Goal: Information Seeking & Learning: Learn about a topic

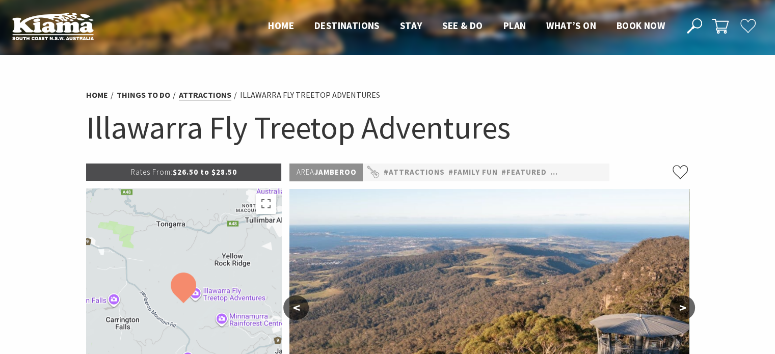
click at [204, 97] on link "Attractions" at bounding box center [205, 95] width 53 height 11
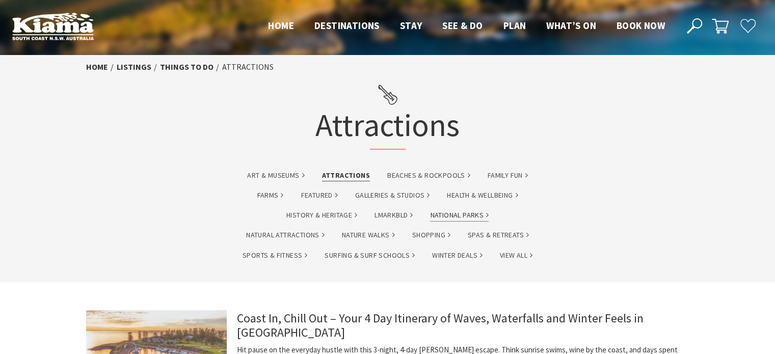
click at [471, 216] on link "National Parks" at bounding box center [459, 216] width 59 height 12
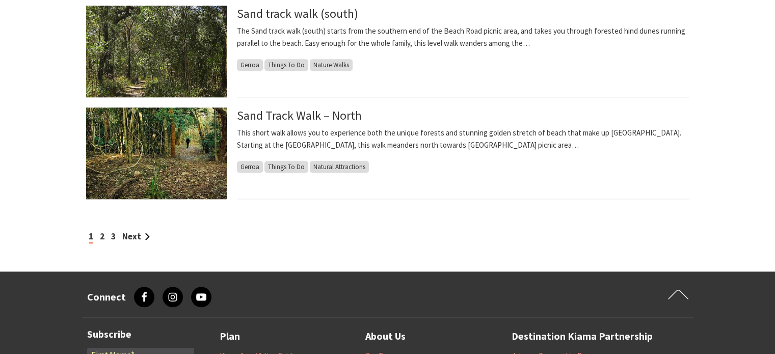
scroll to position [918, 0]
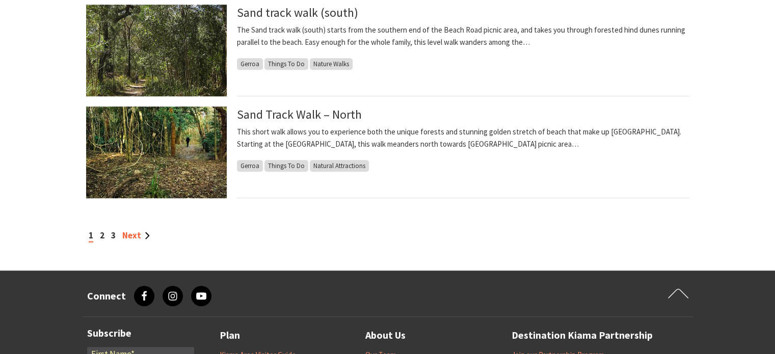
click at [133, 238] on link "Next" at bounding box center [136, 235] width 28 height 11
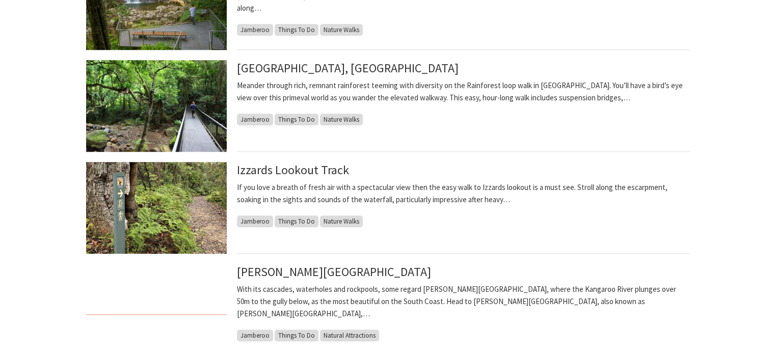
scroll to position [867, 0]
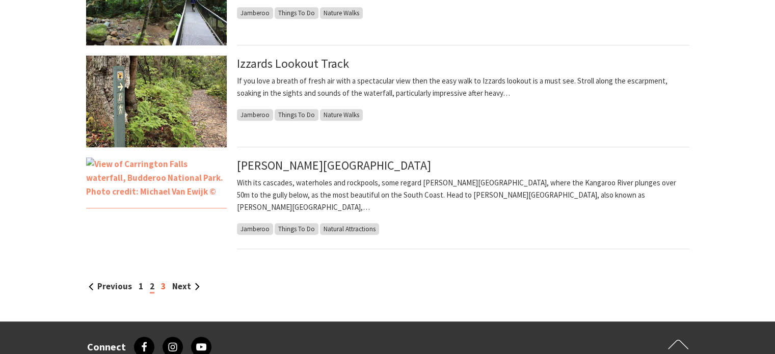
click at [164, 288] on div "Previous 1 2 3 Next" at bounding box center [388, 287] width 604 height 14
click at [161, 289] on link "3" at bounding box center [163, 286] width 5 height 11
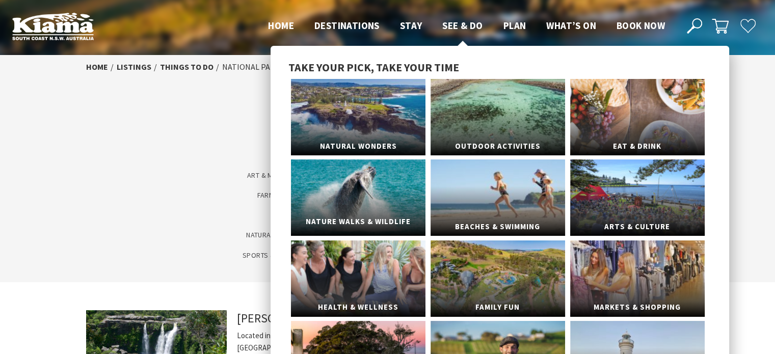
click at [396, 205] on link "Nature Walks & Wildlife" at bounding box center [358, 198] width 135 height 76
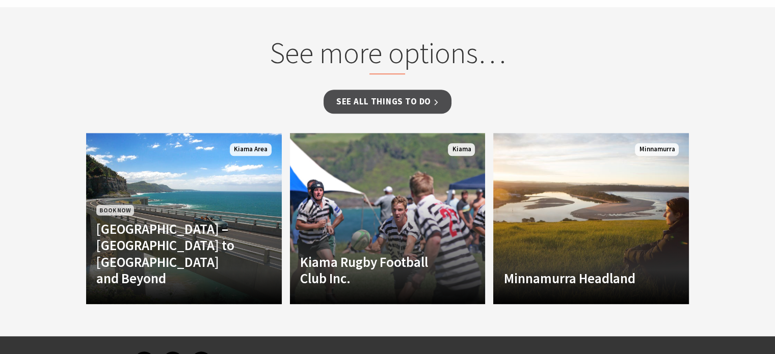
scroll to position [918, 0]
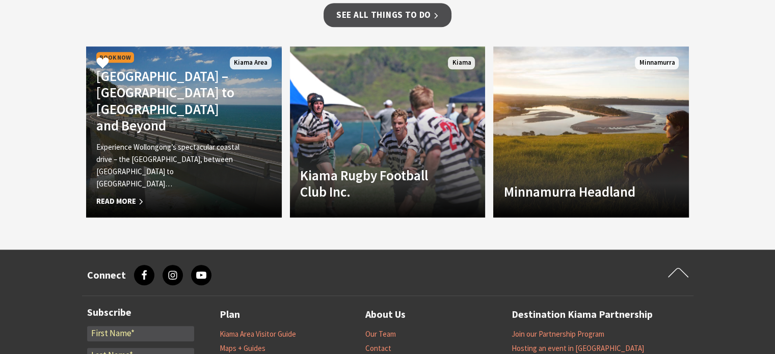
click at [203, 109] on div "Book Now Grand Pacific Drive – Sydney to Wollongong and Beyond Experience Wollo…" at bounding box center [169, 129] width 166 height 158
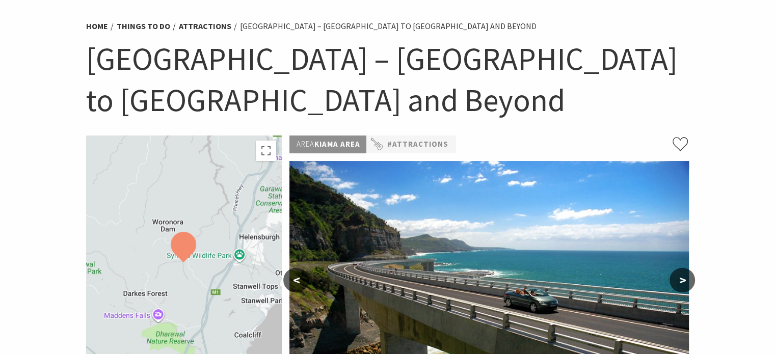
scroll to position [51, 0]
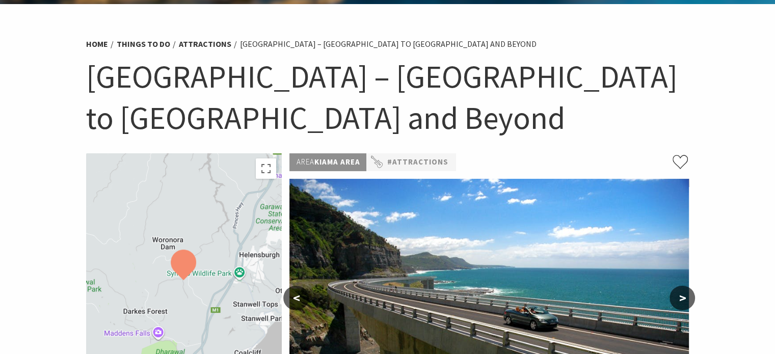
click at [681, 297] on button ">" at bounding box center [682, 298] width 25 height 24
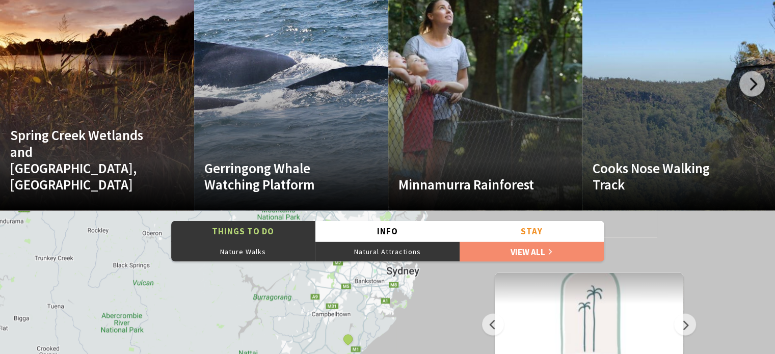
scroll to position [2243, 0]
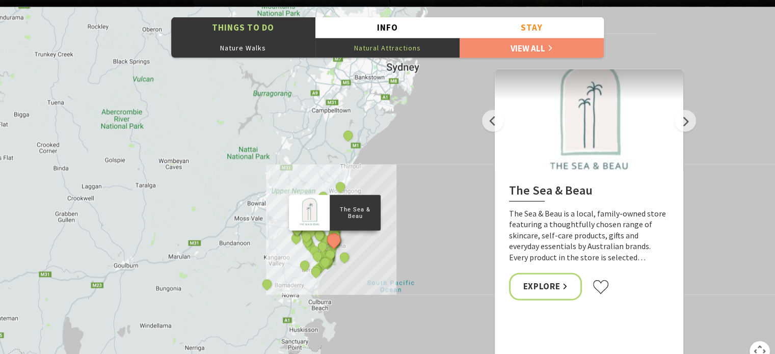
click at [413, 55] on button "Natural Attractions" at bounding box center [388, 48] width 144 height 20
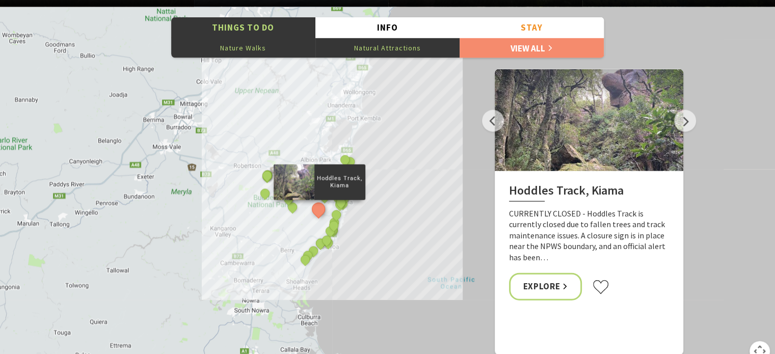
click at [231, 49] on button "Nature Walks" at bounding box center [243, 48] width 144 height 20
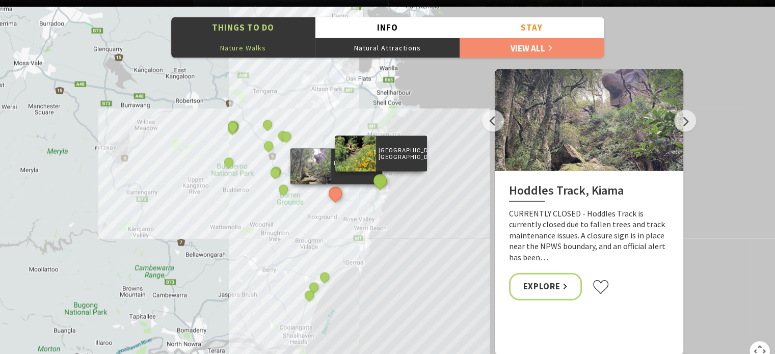
click at [384, 183] on button "See detail about Bonaira Native Gardens, Kiama" at bounding box center [380, 180] width 19 height 19
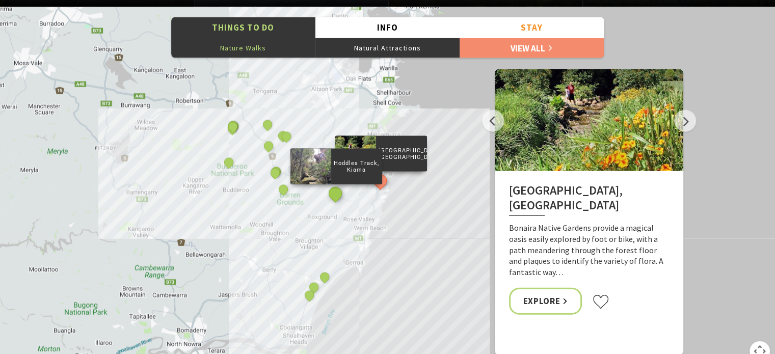
click at [331, 191] on button "See detail about Hoddles Track, Kiama" at bounding box center [335, 194] width 19 height 19
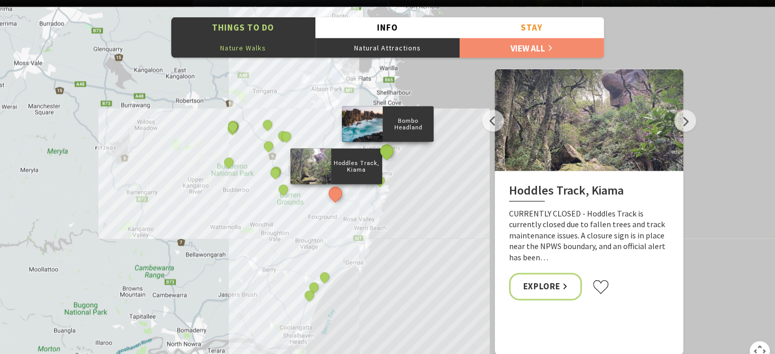
click at [389, 149] on button "See detail about Bombo Headland" at bounding box center [386, 151] width 19 height 19
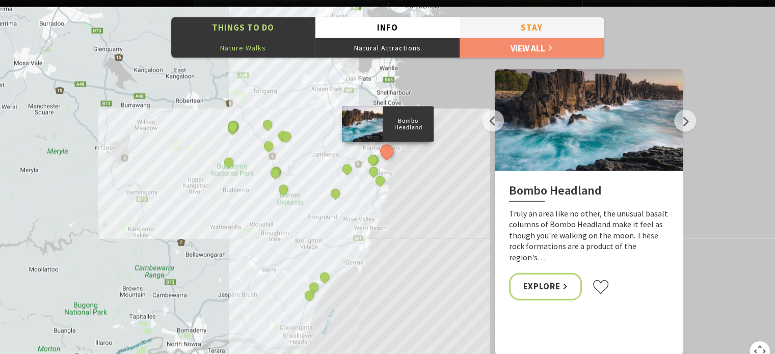
click at [549, 30] on button "Stay" at bounding box center [532, 27] width 144 height 21
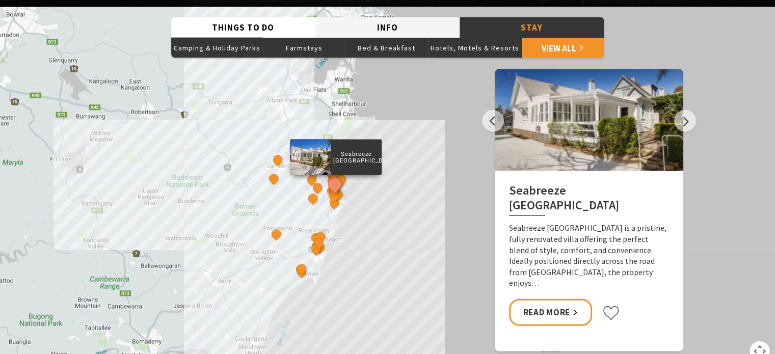
click at [417, 37] on button "Info" at bounding box center [388, 27] width 144 height 21
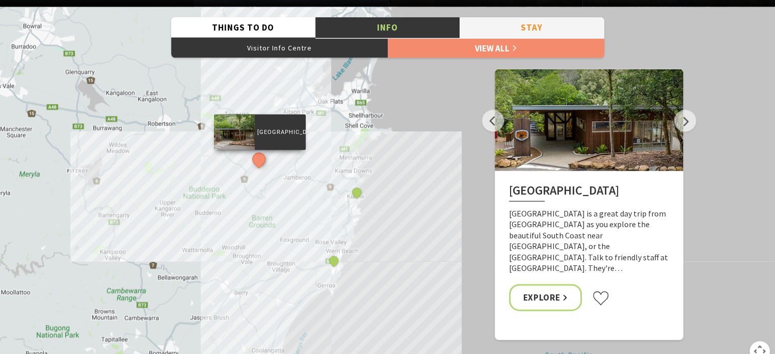
click at [496, 25] on button "Stay" at bounding box center [532, 27] width 144 height 21
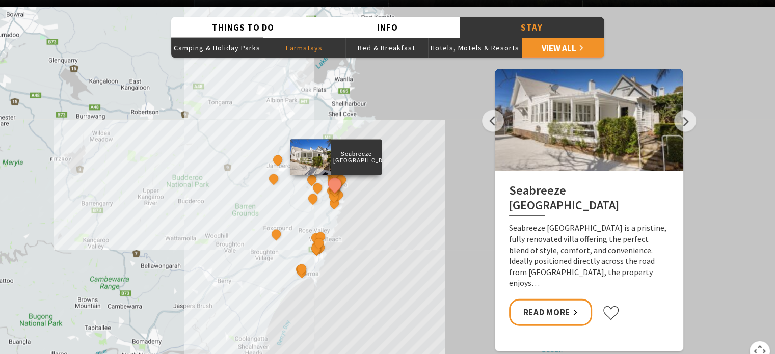
click at [280, 49] on button "Farmstays" at bounding box center [304, 48] width 83 height 20
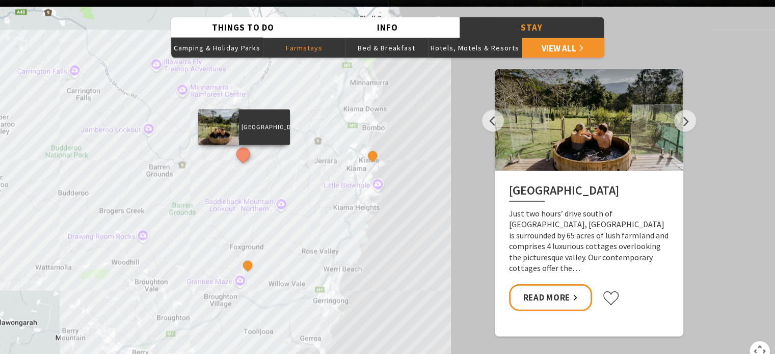
click at [246, 153] on button "See detail about Jamberoo Valley Farm Cottages" at bounding box center [242, 154] width 19 height 19
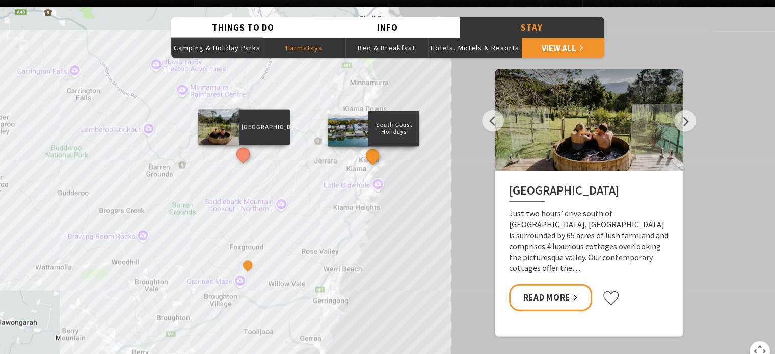
click at [374, 153] on button "See detail about South Coast Holidays" at bounding box center [372, 155] width 19 height 19
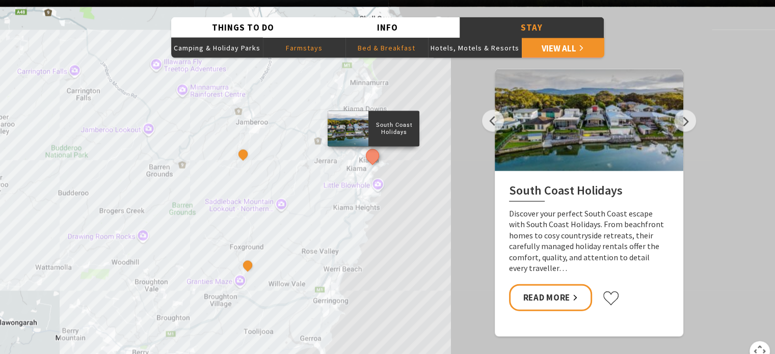
click at [405, 49] on button "Bed & Breakfast" at bounding box center [387, 48] width 83 height 20
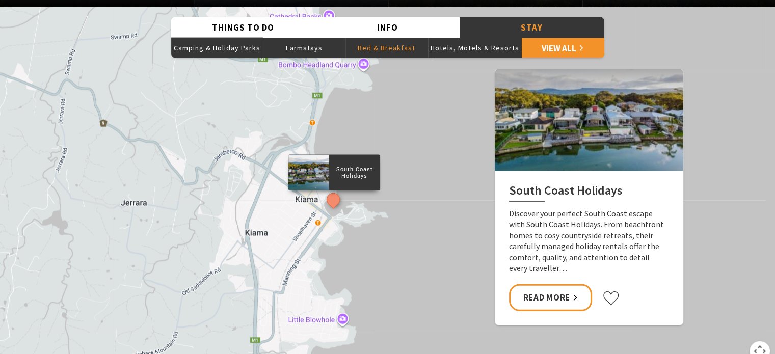
click at [332, 204] on button "See detail about South Coast Holidays" at bounding box center [333, 199] width 19 height 19
click at [452, 50] on button "Hotels, Motels & Resorts" at bounding box center [475, 48] width 94 height 20
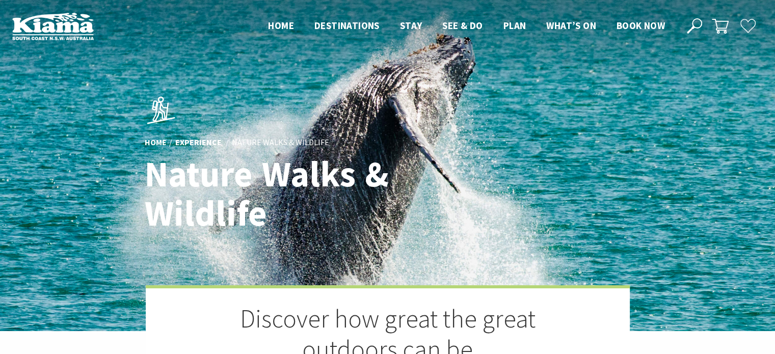
scroll to position [0, 0]
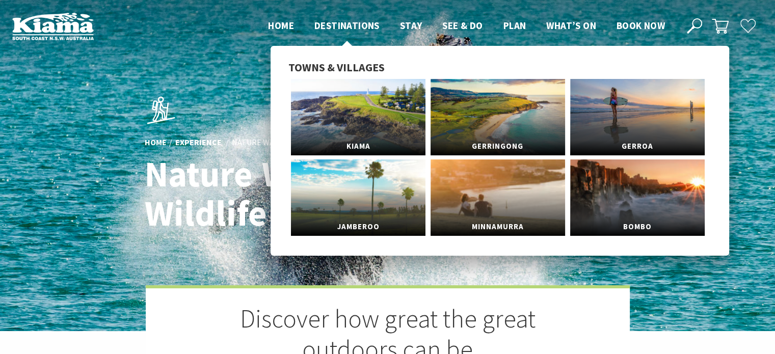
click at [369, 27] on span "Destinations" at bounding box center [347, 25] width 65 height 12
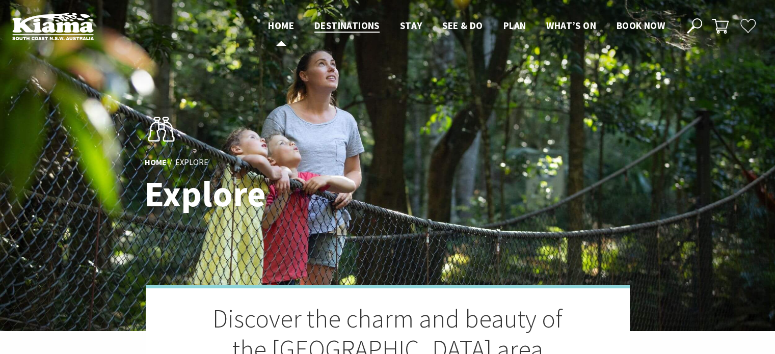
click at [283, 26] on span "Home" at bounding box center [281, 25] width 26 height 12
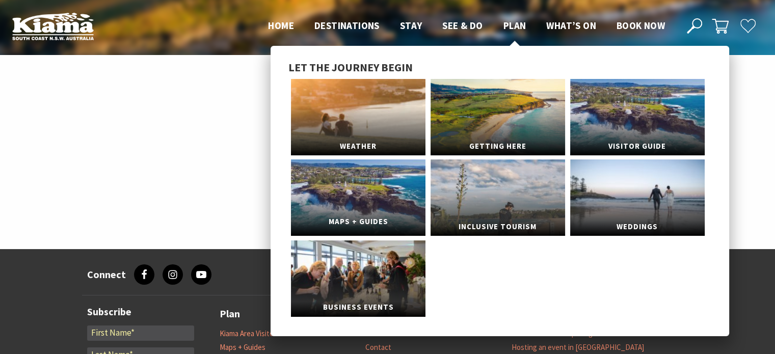
click at [396, 207] on link "Maps + Guides" at bounding box center [358, 198] width 135 height 76
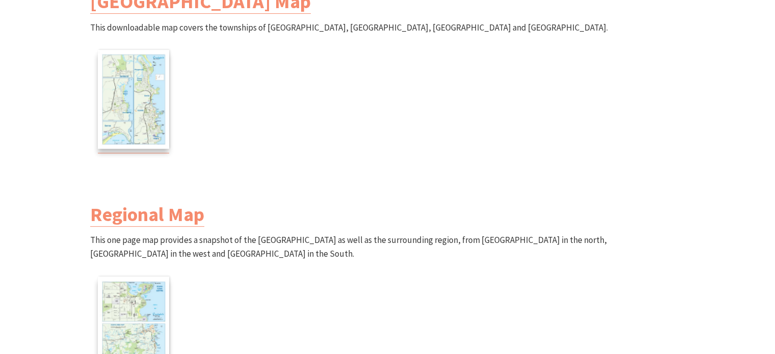
scroll to position [153, 0]
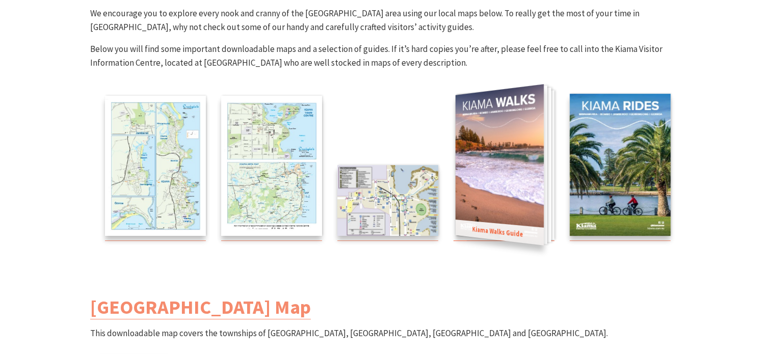
click at [537, 183] on img at bounding box center [499, 164] width 88 height 161
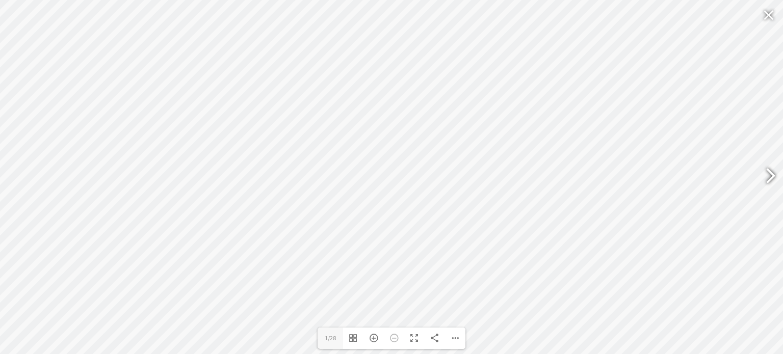
click at [769, 176] on div at bounding box center [765, 177] width 23 height 37
click at [0, 174] on div at bounding box center [12, 177] width 25 height 51
click at [379, 340] on div "Zoom In" at bounding box center [373, 338] width 20 height 21
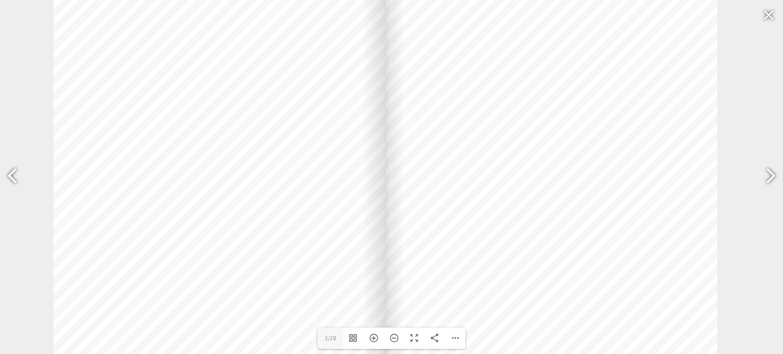
drag, startPoint x: 570, startPoint y: 116, endPoint x: 634, endPoint y: 220, distance: 121.5
click at [571, 60] on div at bounding box center [551, 125] width 332 height 469
click at [765, 179] on div at bounding box center [765, 177] width 23 height 37
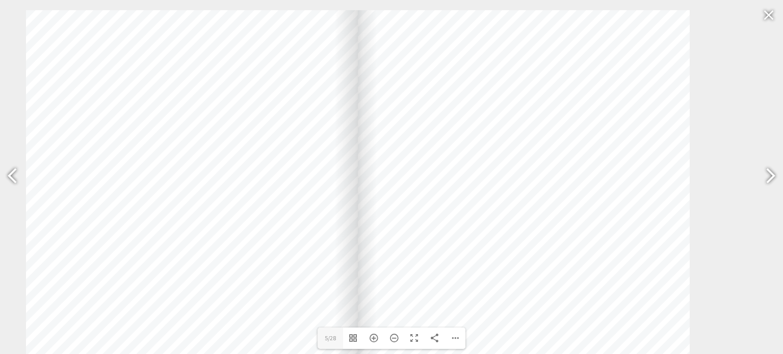
drag, startPoint x: 584, startPoint y: 166, endPoint x: 557, endPoint y: 296, distance: 132.9
click at [557, 296] on div at bounding box center [524, 244] width 332 height 469
click at [768, 173] on div at bounding box center [765, 177] width 23 height 37
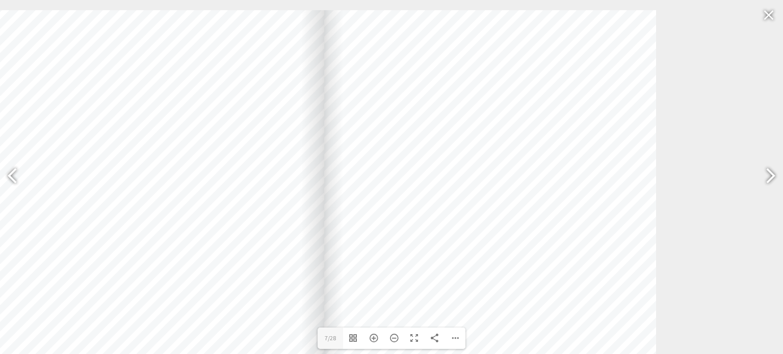
drag, startPoint x: 545, startPoint y: 237, endPoint x: 512, endPoint y: 241, distance: 34.0
click at [512, 241] on div at bounding box center [490, 244] width 332 height 469
click at [774, 183] on div at bounding box center [765, 177] width 23 height 37
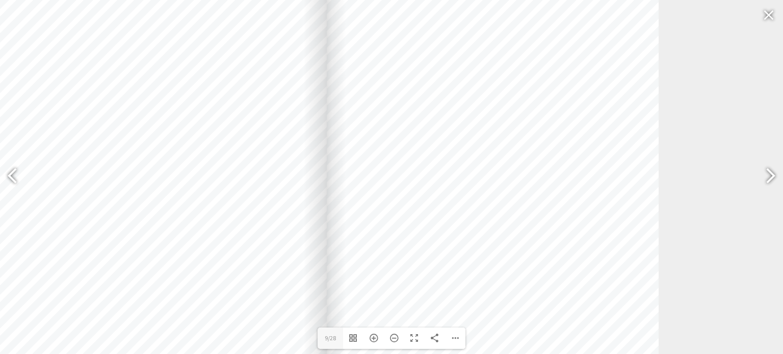
drag, startPoint x: 575, startPoint y: 251, endPoint x: 577, endPoint y: 126, distance: 125.4
click at [577, 126] on div at bounding box center [493, 121] width 332 height 469
click at [765, 180] on div at bounding box center [765, 177] width 23 height 37
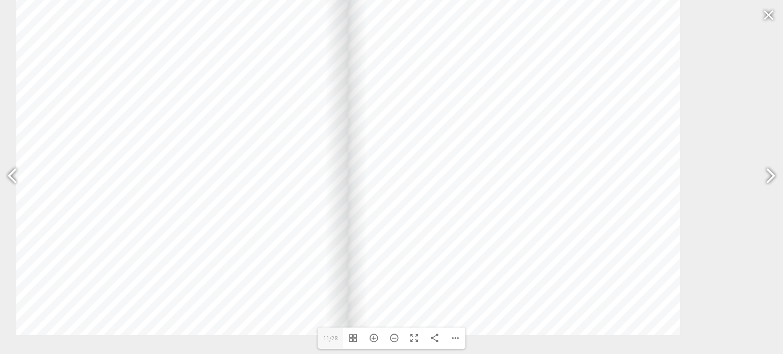
drag, startPoint x: 504, startPoint y: 137, endPoint x: 525, endPoint y: 156, distance: 27.8
click at [525, 156] on div at bounding box center [514, 101] width 332 height 469
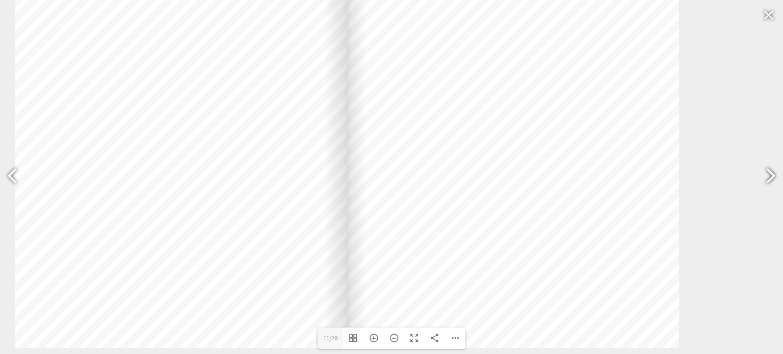
click at [760, 175] on div at bounding box center [765, 177] width 23 height 37
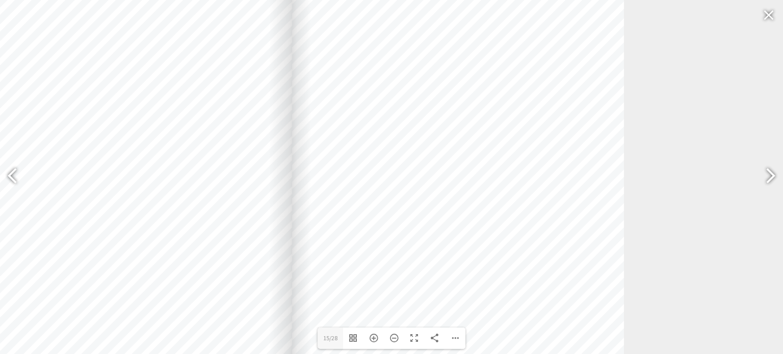
drag, startPoint x: 441, startPoint y: 87, endPoint x: 386, endPoint y: 172, distance: 101.0
click at [386, 172] on div at bounding box center [458, 188] width 332 height 469
click at [775, 185] on div at bounding box center [765, 177] width 23 height 37
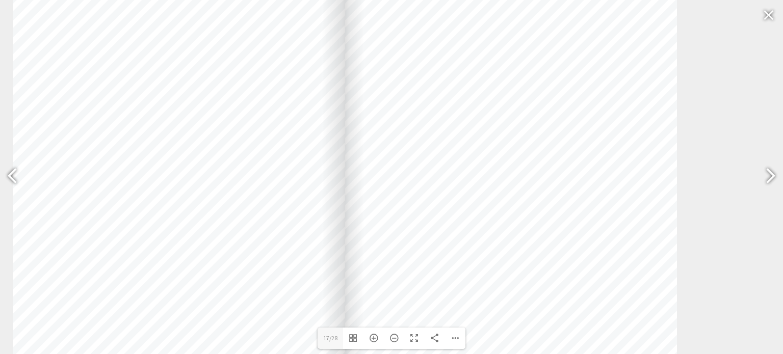
drag, startPoint x: 376, startPoint y: 164, endPoint x: 429, endPoint y: 281, distance: 128.2
click at [429, 281] on div at bounding box center [511, 228] width 332 height 469
click at [763, 175] on div at bounding box center [765, 177] width 23 height 37
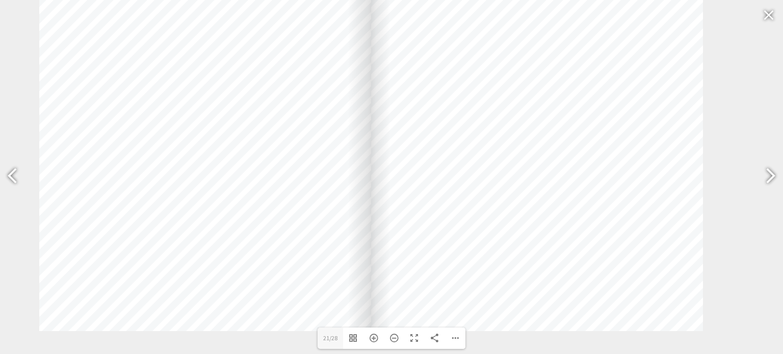
drag, startPoint x: 525, startPoint y: 259, endPoint x: 551, endPoint y: 128, distance: 133.6
click at [551, 128] on div at bounding box center [537, 97] width 332 height 469
click at [768, 168] on div at bounding box center [765, 177] width 23 height 37
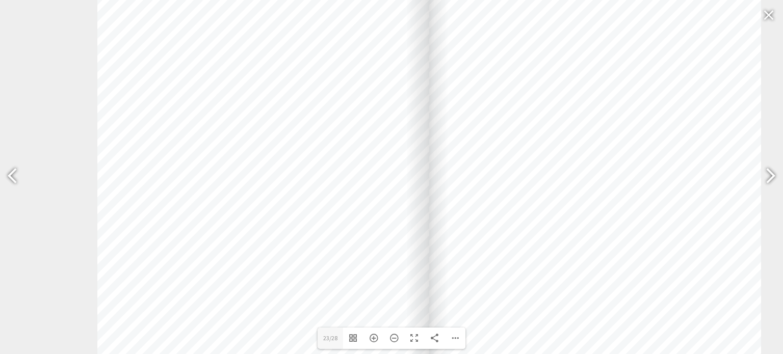
drag, startPoint x: 522, startPoint y: 197, endPoint x: 584, endPoint y: 313, distance: 130.9
click at [584, 313] on div at bounding box center [595, 213] width 332 height 469
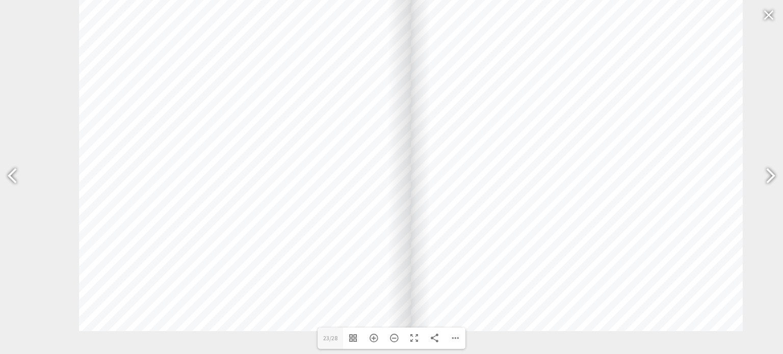
drag, startPoint x: 440, startPoint y: 278, endPoint x: 422, endPoint y: 162, distance: 117.2
click at [422, 162] on div at bounding box center [577, 97] width 332 height 469
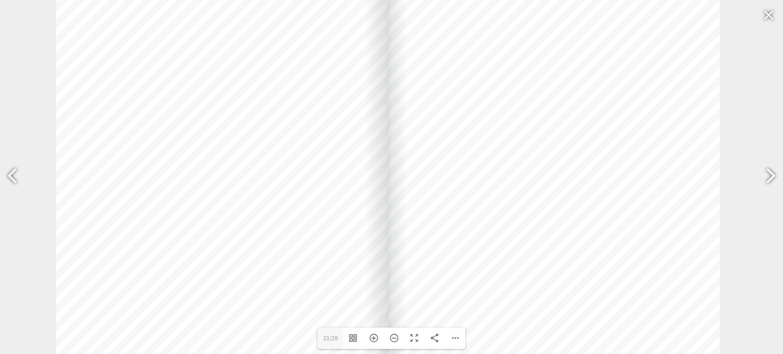
drag, startPoint x: 381, startPoint y: 192, endPoint x: 362, endPoint y: 297, distance: 107.2
click at [362, 297] on div at bounding box center [222, 220] width 332 height 469
click at [396, 339] on div "Zoom Out" at bounding box center [394, 338] width 20 height 21
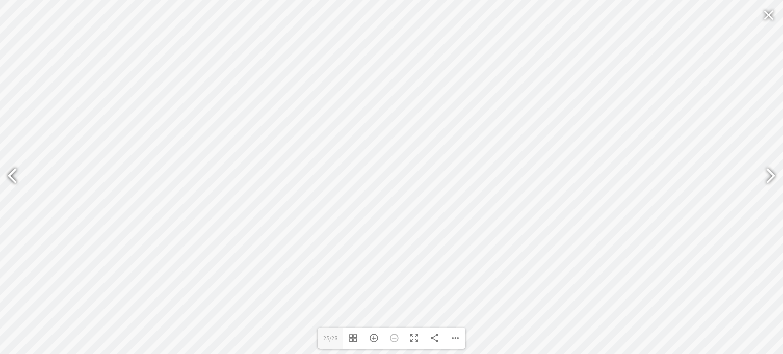
click at [15, 189] on div at bounding box center [16, 177] width 23 height 37
click at [765, 174] on div at bounding box center [765, 177] width 23 height 37
type input "26"
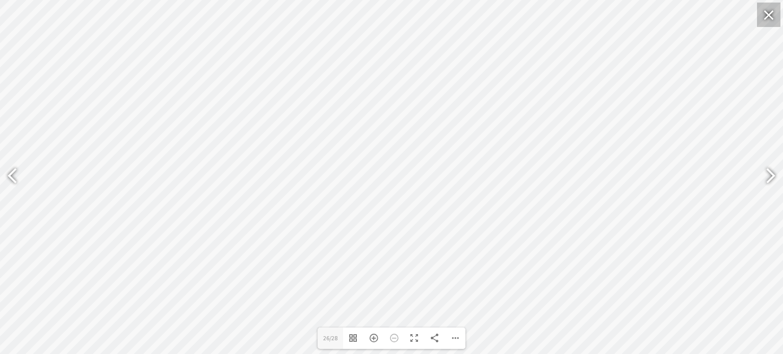
click at [760, 11] on div at bounding box center [768, 15] width 23 height 24
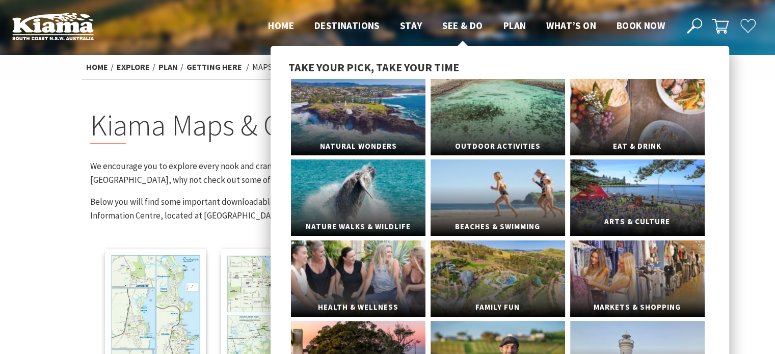
click at [644, 195] on link "Arts & Culture" at bounding box center [637, 198] width 135 height 76
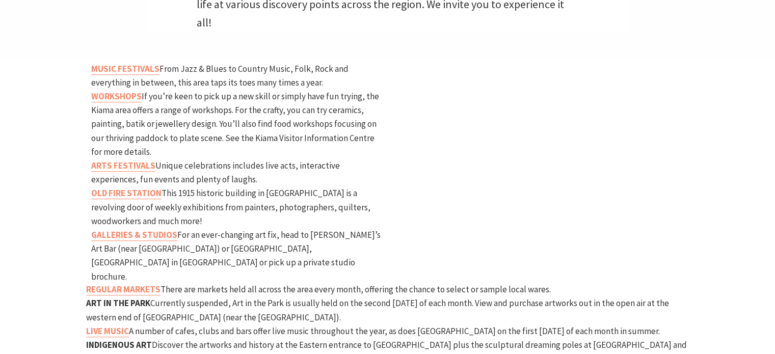
scroll to position [510, 0]
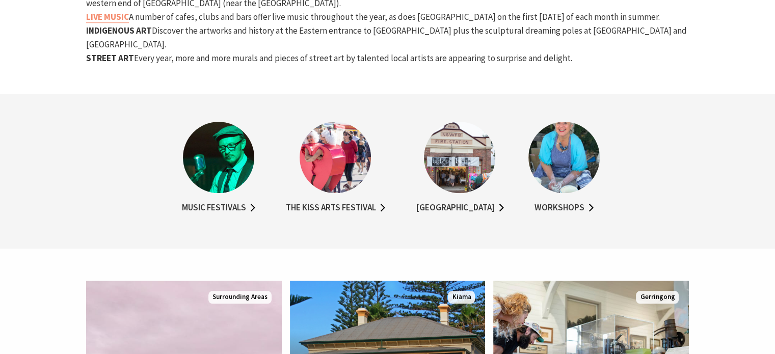
scroll to position [805, 0]
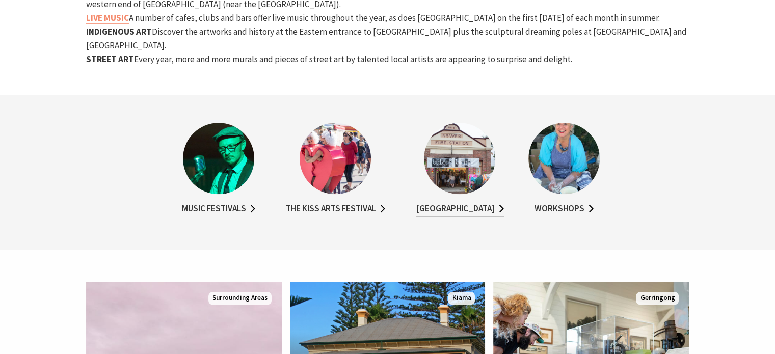
click at [463, 202] on link "[GEOGRAPHIC_DATA]" at bounding box center [460, 209] width 88 height 15
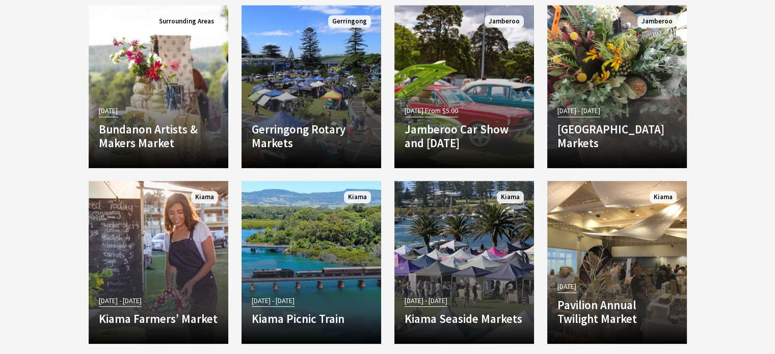
scroll to position [1020, 0]
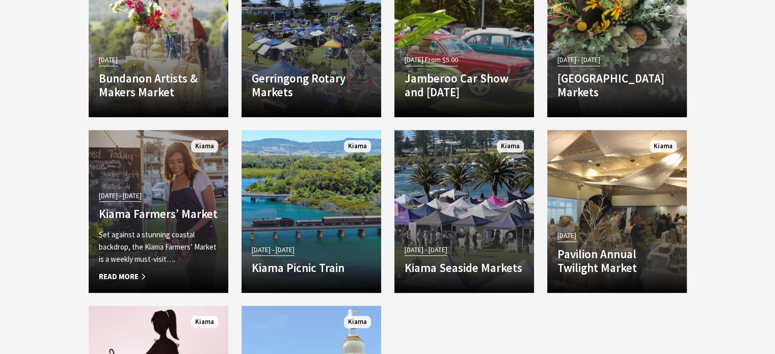
click at [132, 274] on span "Read More" at bounding box center [158, 277] width 119 height 12
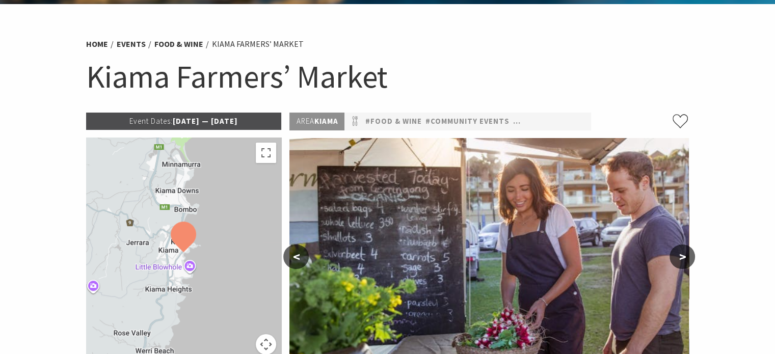
scroll to position [204, 0]
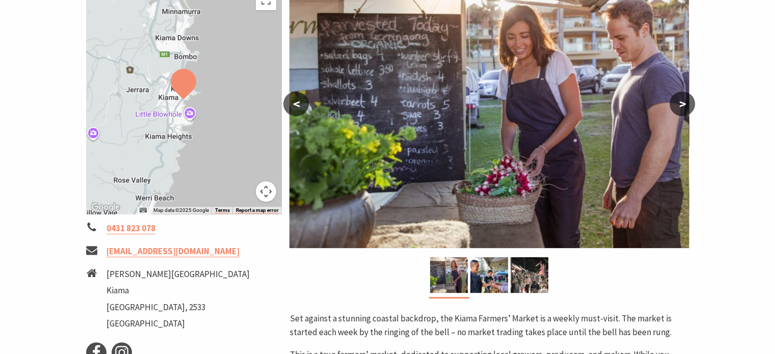
click at [686, 108] on button ">" at bounding box center [682, 104] width 25 height 24
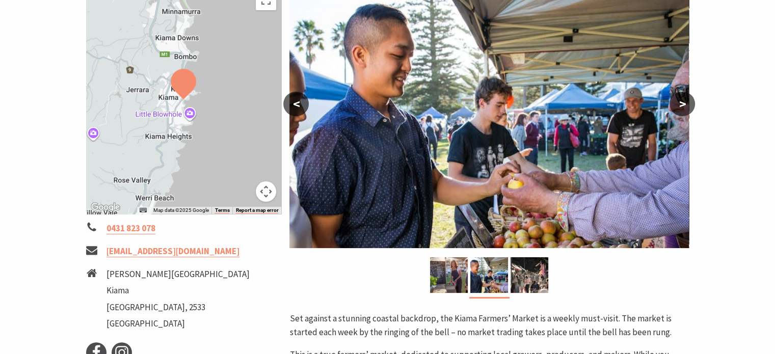
click at [686, 108] on button ">" at bounding box center [682, 104] width 25 height 24
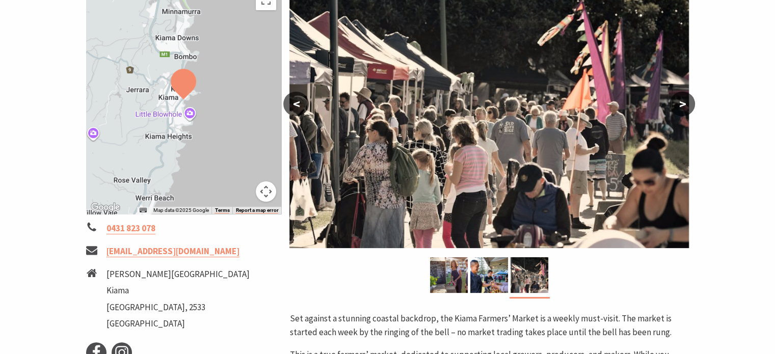
click at [683, 110] on button ">" at bounding box center [682, 104] width 25 height 24
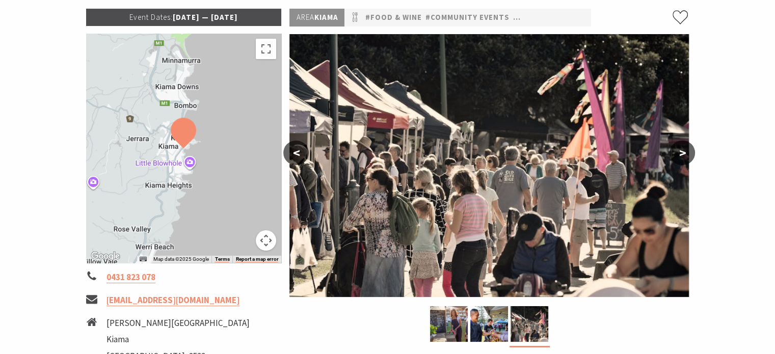
scroll to position [153, 0]
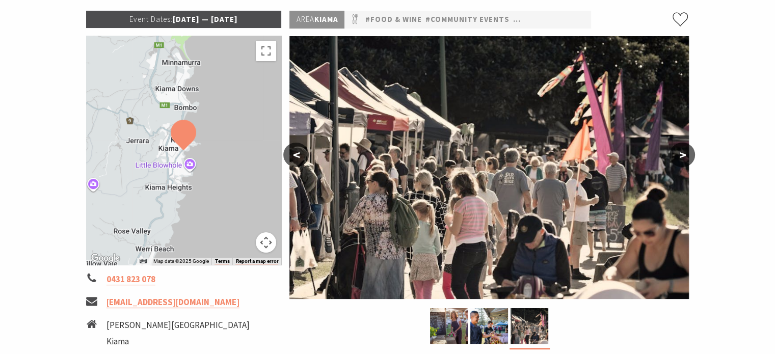
click at [297, 151] on button "<" at bounding box center [295, 155] width 25 height 24
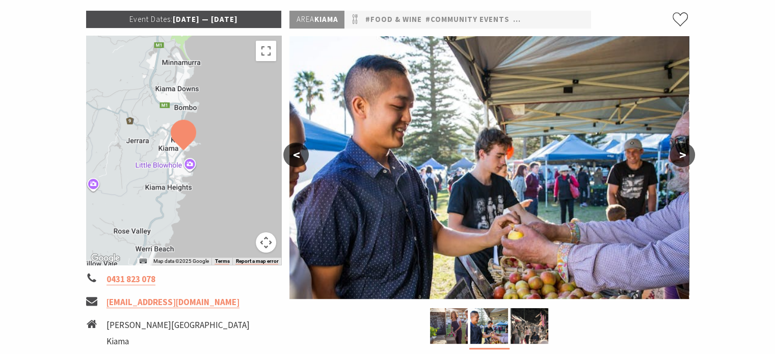
click at [297, 151] on button "<" at bounding box center [295, 155] width 25 height 24
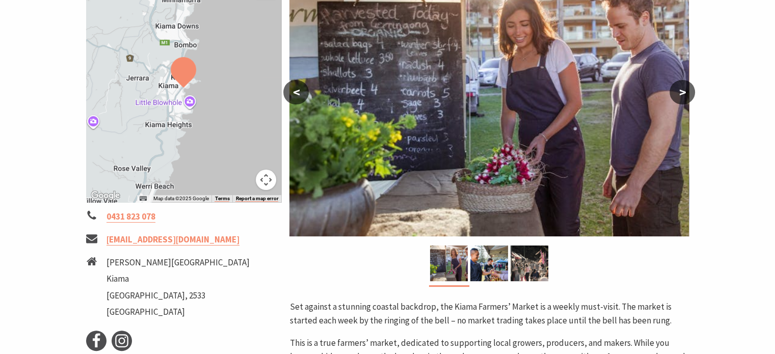
scroll to position [0, 0]
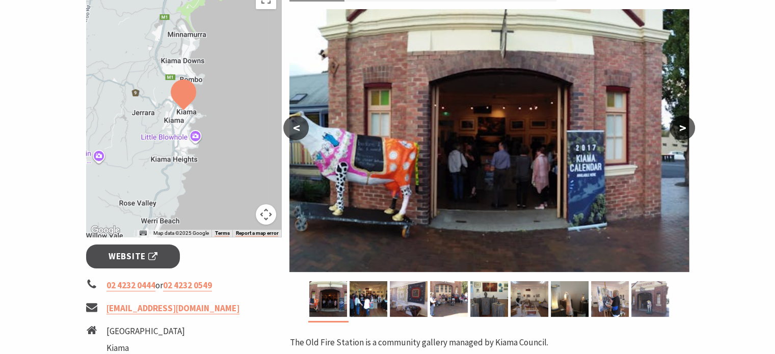
scroll to position [204, 0]
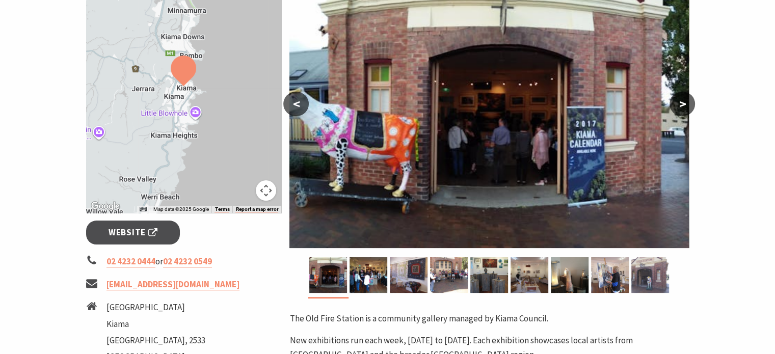
click at [681, 103] on button ">" at bounding box center [682, 104] width 25 height 24
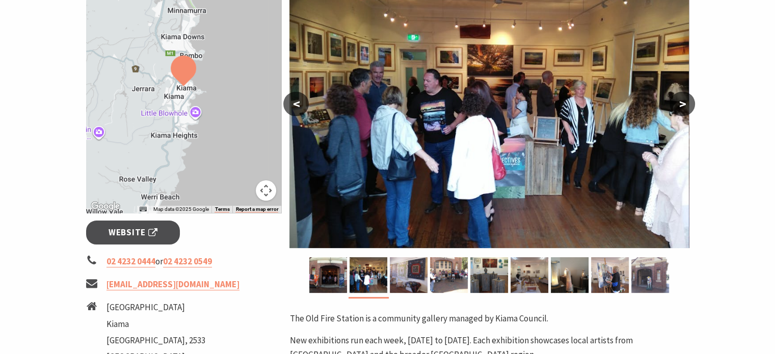
click at [681, 103] on button ">" at bounding box center [682, 104] width 25 height 24
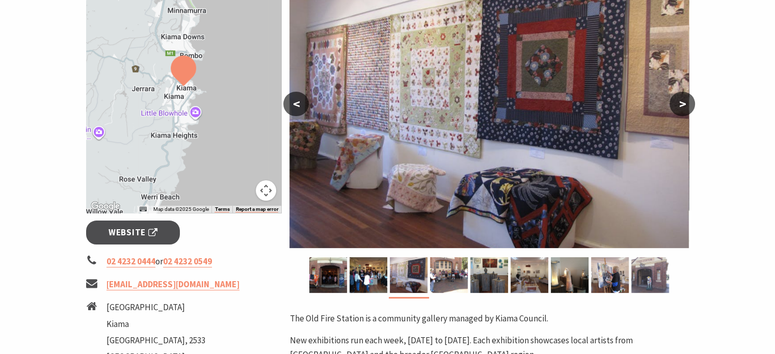
click at [681, 103] on button ">" at bounding box center [682, 104] width 25 height 24
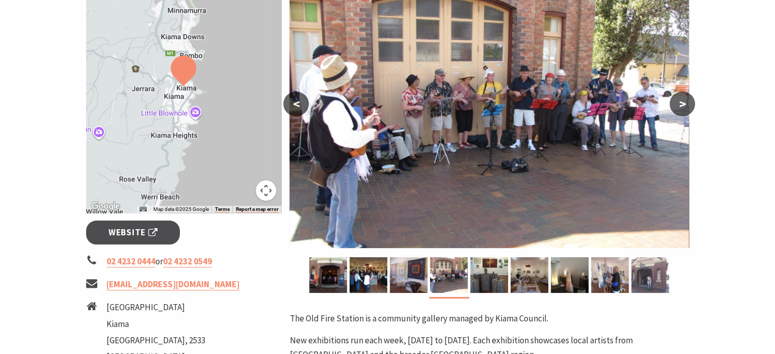
click at [681, 103] on button ">" at bounding box center [682, 104] width 25 height 24
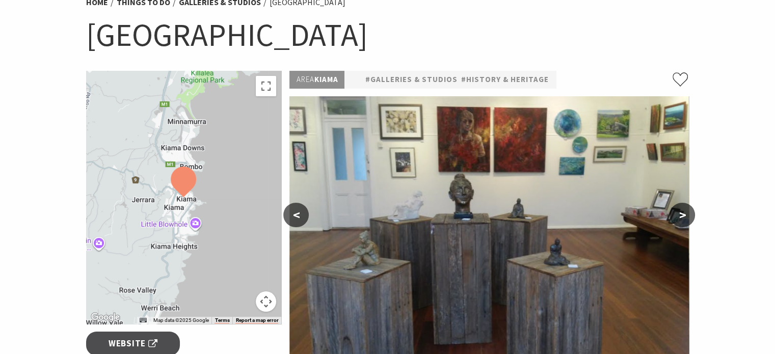
scroll to position [0, 0]
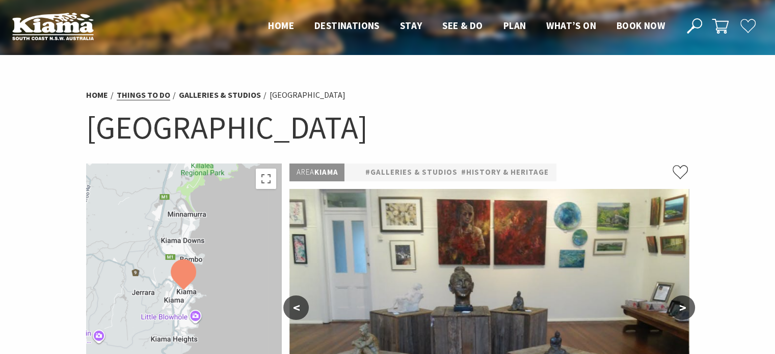
click at [143, 97] on link "Things To Do" at bounding box center [144, 95] width 54 height 11
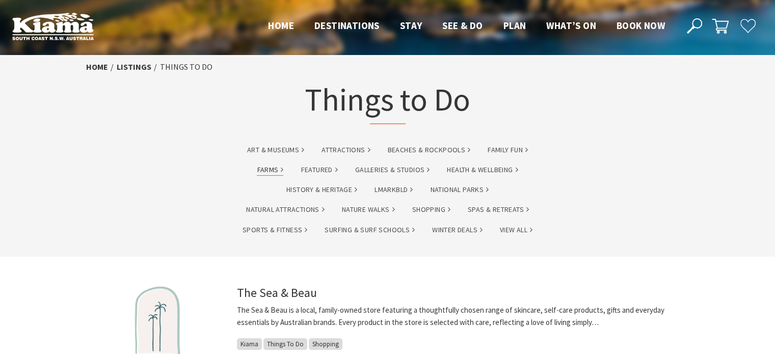
click at [267, 171] on link "Farms" at bounding box center [270, 170] width 27 height 12
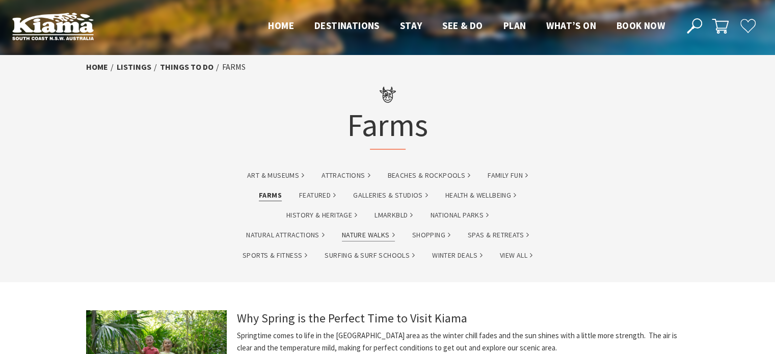
click at [377, 237] on link "Nature Walks" at bounding box center [368, 235] width 53 height 12
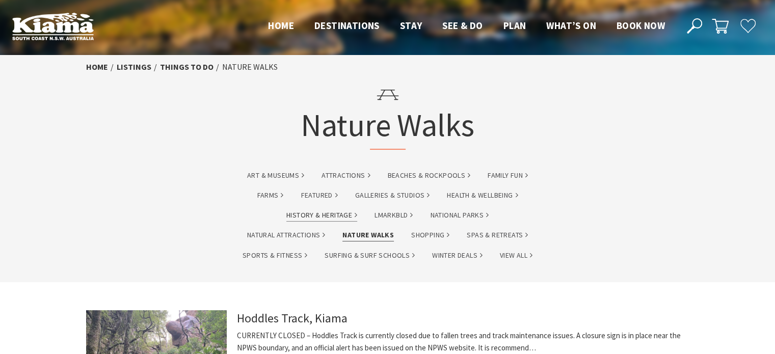
click at [349, 217] on link "History & Heritage" at bounding box center [322, 216] width 71 height 12
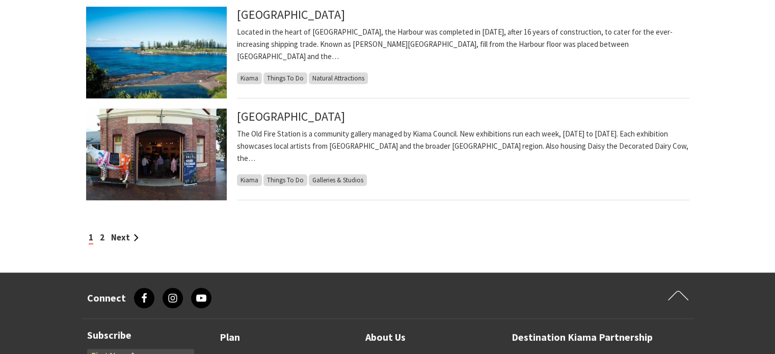
scroll to position [918, 0]
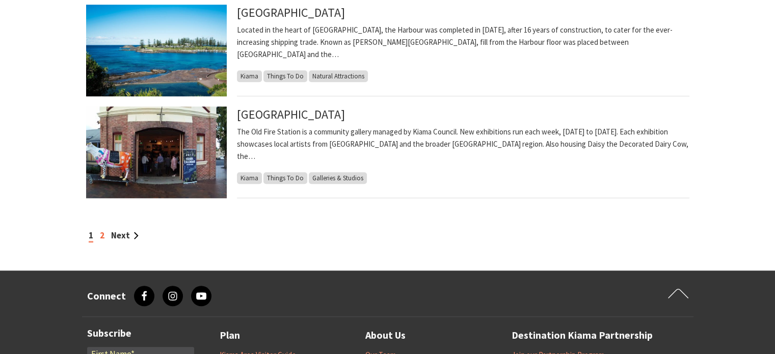
click at [100, 237] on link "2" at bounding box center [102, 235] width 5 height 11
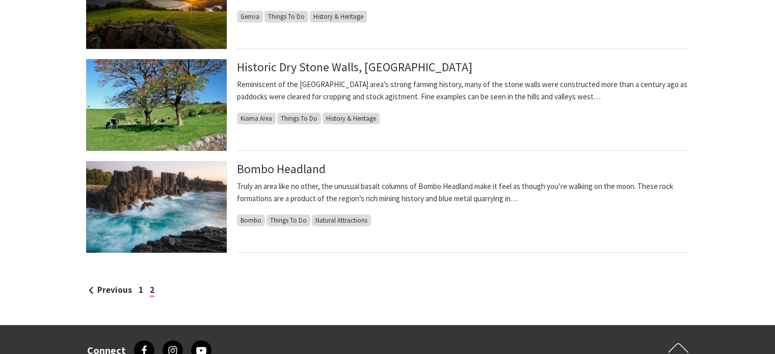
scroll to position [663, 0]
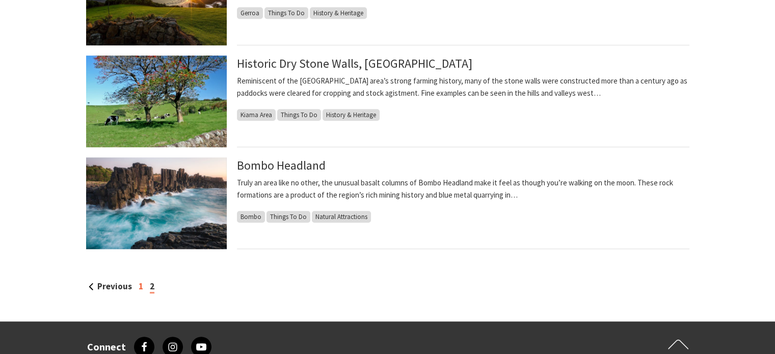
click at [139, 289] on link "1" at bounding box center [141, 286] width 5 height 11
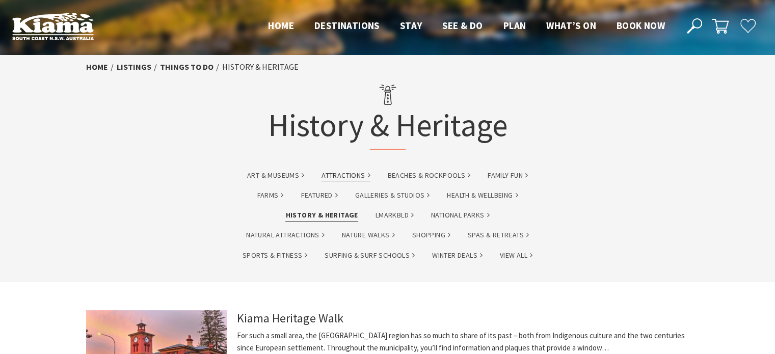
click at [345, 176] on link "Attractions" at bounding box center [346, 176] width 48 height 12
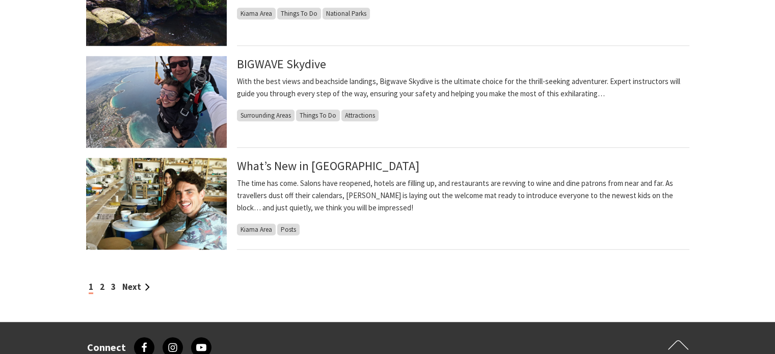
scroll to position [867, 0]
click at [101, 291] on link "2" at bounding box center [102, 286] width 5 height 11
